Goal: Navigation & Orientation: Find specific page/section

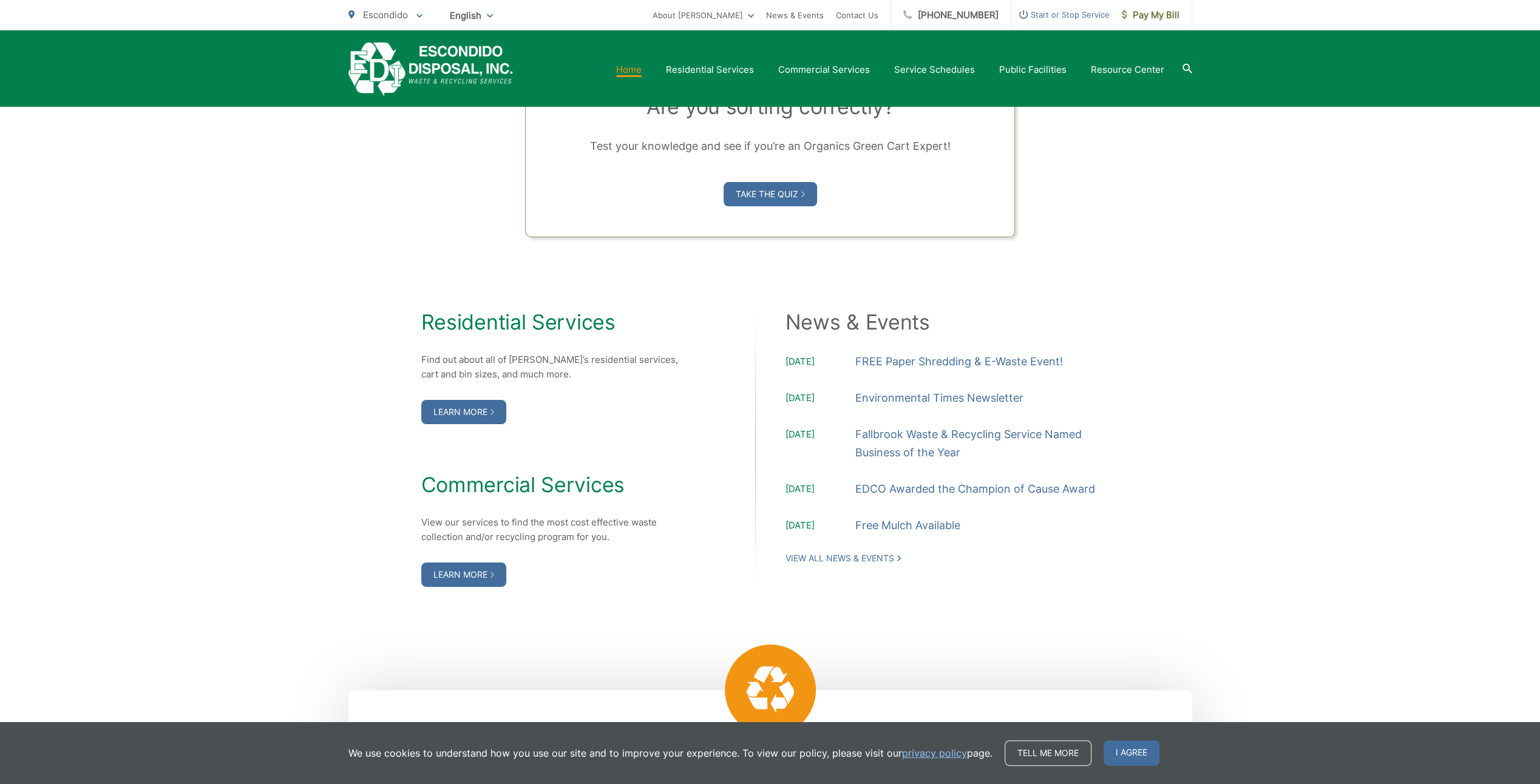
scroll to position [965, 0]
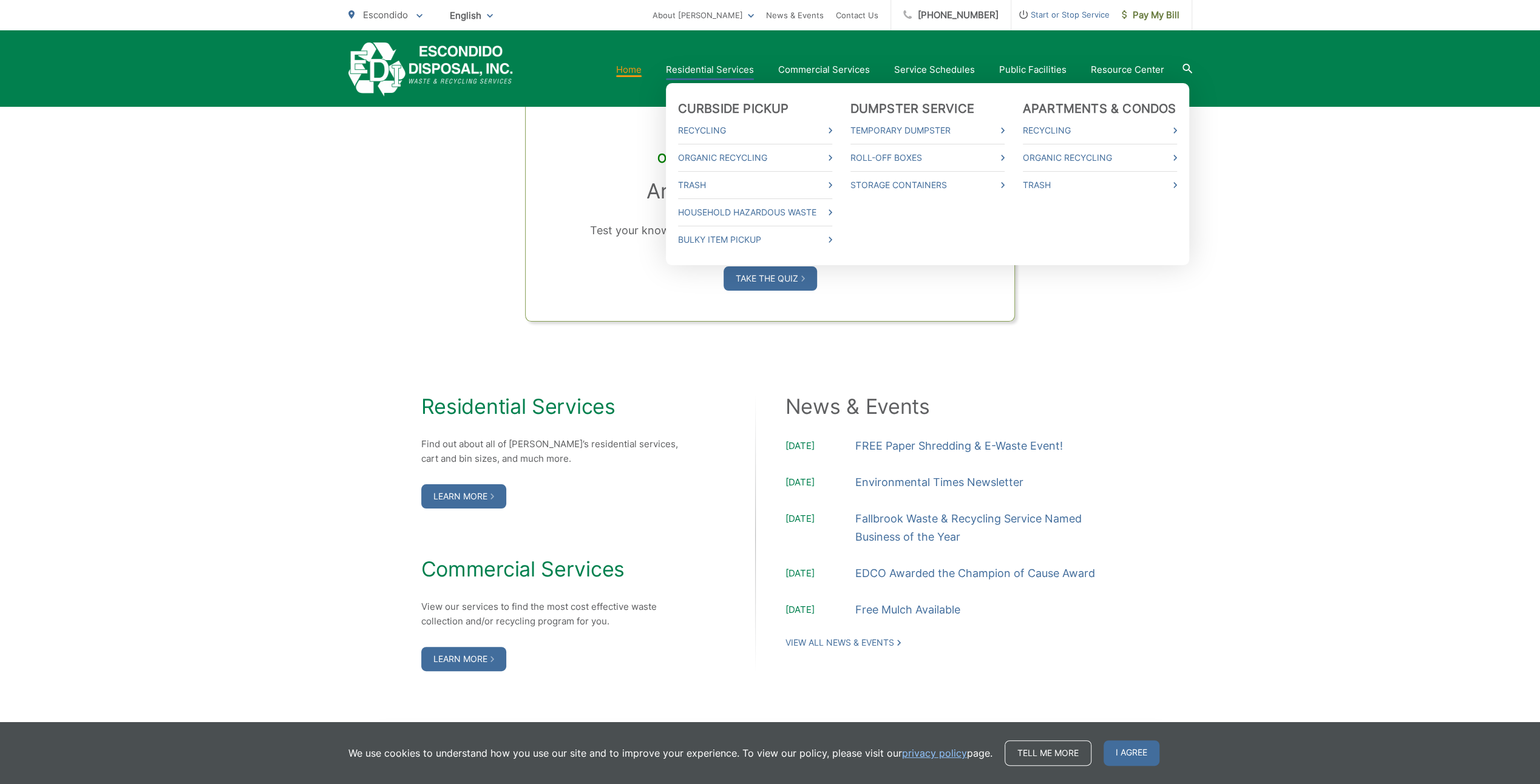
click at [743, 65] on link "Residential Services" at bounding box center [709, 70] width 88 height 14
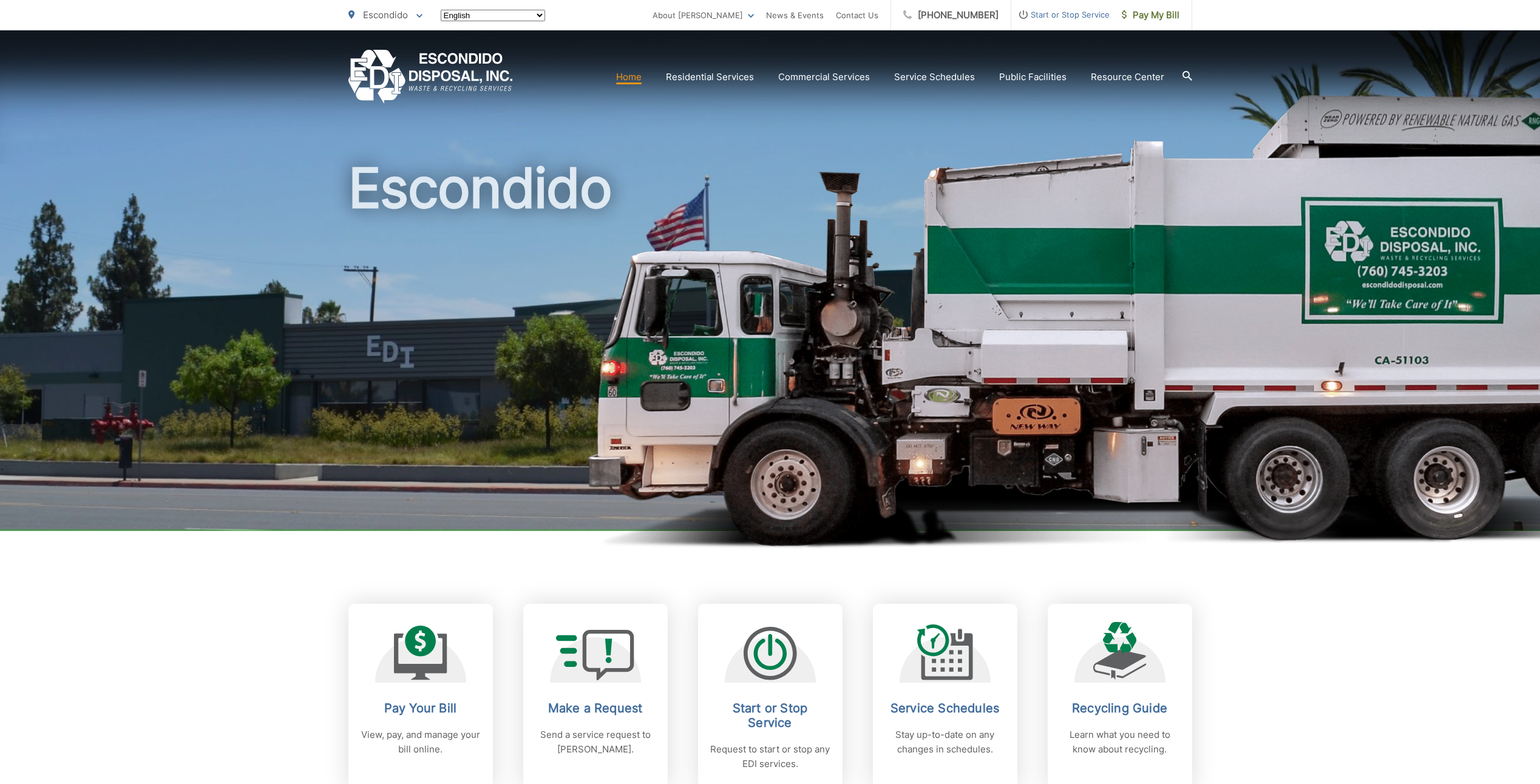
scroll to position [965, 0]
